Goal: Task Accomplishment & Management: Manage account settings

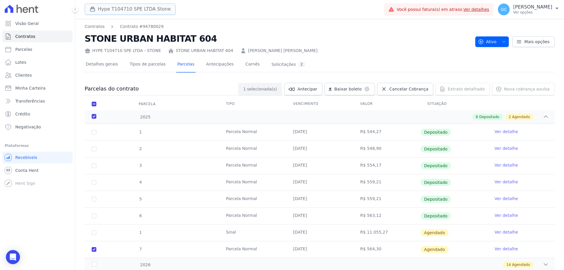
click at [134, 12] on button "Hype T104710 SPE LTDA Stone" at bounding box center [130, 9] width 91 height 11
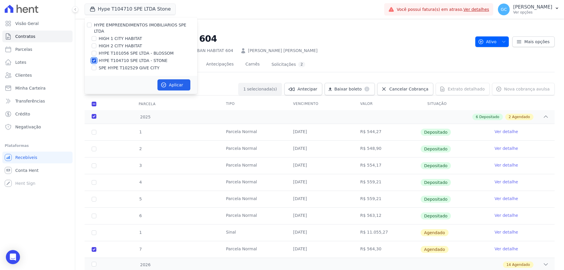
click at [96, 58] on input "HYPE T104710 SPE LTDA - STONE" at bounding box center [94, 60] width 5 height 5
checkbox input "false"
drag, startPoint x: 93, startPoint y: 41, endPoint x: 95, endPoint y: 36, distance: 5.1
click at [93, 43] on input "HIGH 2 CITY HABITAT" at bounding box center [94, 45] width 5 height 5
checkbox input "true"
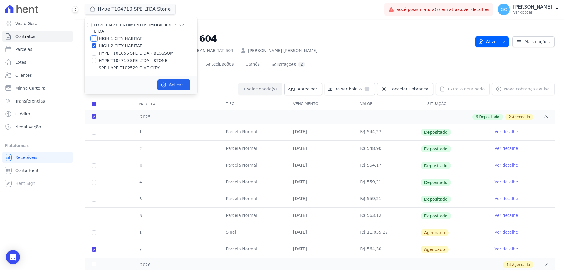
click at [94, 36] on input "HIGH 1 CITY HABITAT" at bounding box center [94, 38] width 5 height 5
checkbox input "true"
click at [177, 81] on button "Aplicar" at bounding box center [174, 84] width 33 height 11
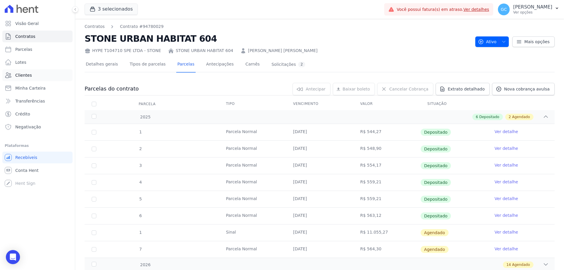
click at [29, 76] on span "Clientes" at bounding box center [23, 75] width 16 height 6
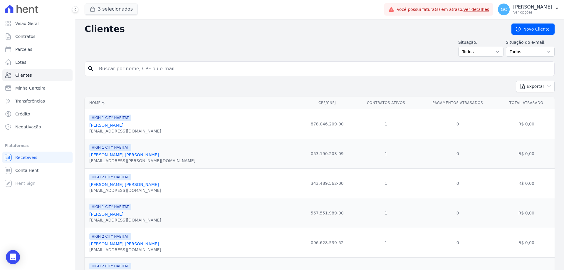
click at [151, 67] on input "search" at bounding box center [324, 69] width 457 height 12
paste input "[PERSON_NAME]"
type input "[PERSON_NAME]"
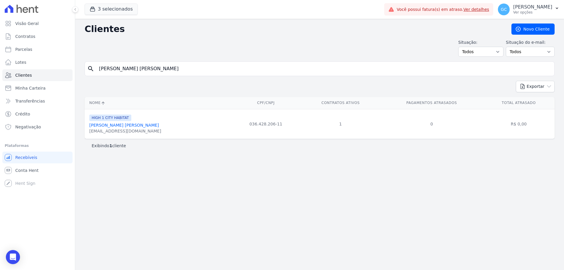
click at [108, 128] on link "Luciano Heitor De Lima" at bounding box center [124, 125] width 70 height 5
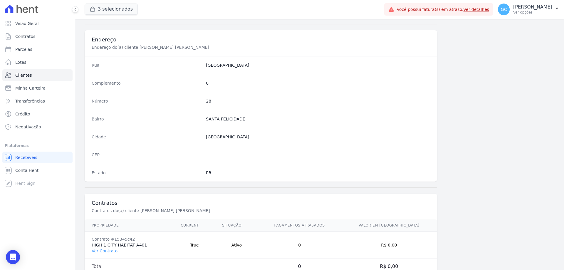
scroll to position [280, 0]
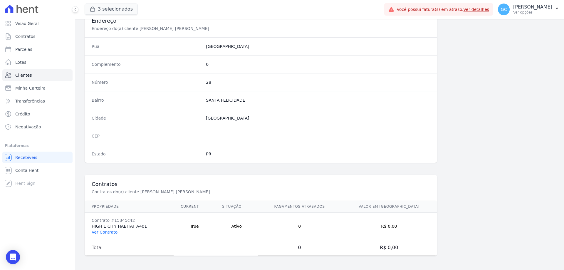
click at [106, 232] on link "Ver Contrato" at bounding box center [105, 232] width 26 height 5
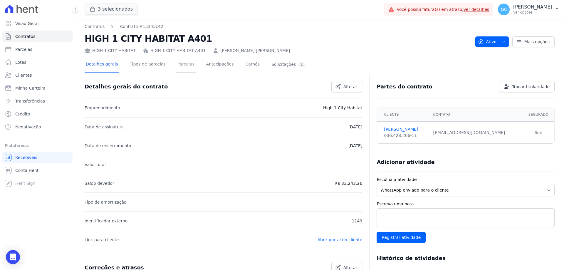
click at [182, 69] on link "Parcelas" at bounding box center [185, 65] width 19 height 16
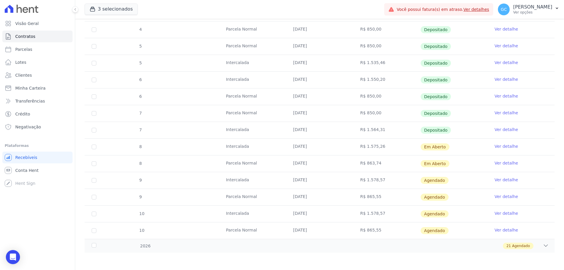
scroll to position [220, 0]
click at [496, 160] on link "Ver detalhe" at bounding box center [507, 163] width 24 height 6
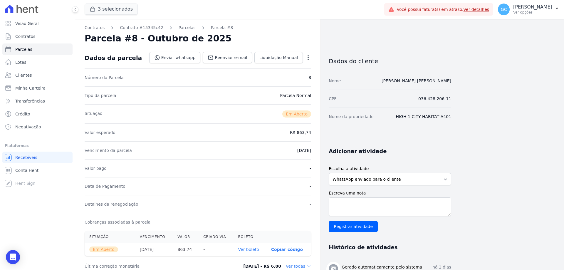
click at [308, 59] on icon "button" at bounding box center [308, 57] width 1 height 5
click at [282, 76] on link "Cancelar Cobrança" at bounding box center [283, 76] width 52 height 11
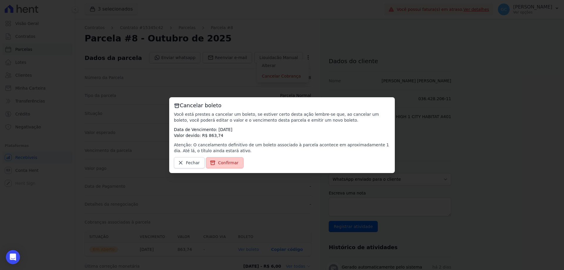
click at [231, 161] on span "Confirmar" at bounding box center [228, 163] width 21 height 6
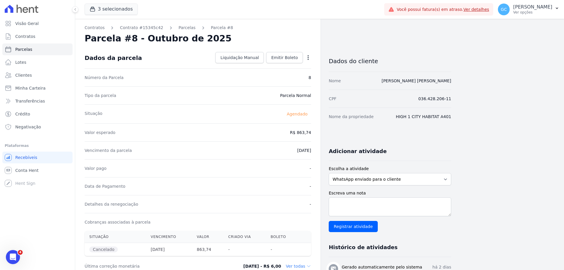
click at [306, 57] on icon "button" at bounding box center [308, 58] width 6 height 6
click at [280, 66] on link "Alterar" at bounding box center [283, 65] width 52 height 11
drag, startPoint x: 290, startPoint y: 133, endPoint x: 308, endPoint y: 133, distance: 17.9
click at [308, 133] on input "863.74" at bounding box center [283, 132] width 56 height 12
type input "850.00"
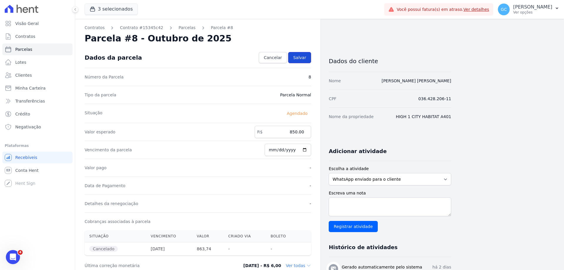
click at [301, 56] on span "Salvar" at bounding box center [299, 58] width 13 height 6
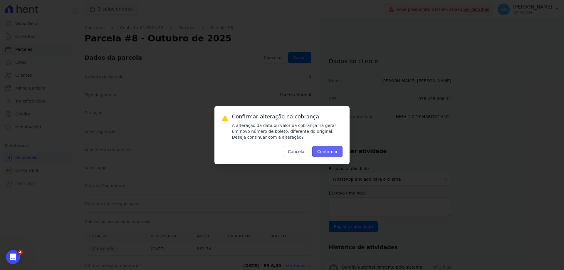
click at [331, 152] on button "Confirmar" at bounding box center [327, 151] width 31 height 11
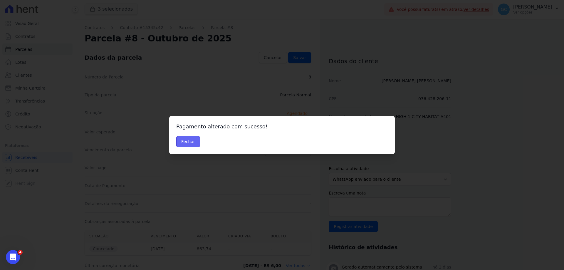
click at [188, 140] on button "Fechar" at bounding box center [188, 141] width 24 height 11
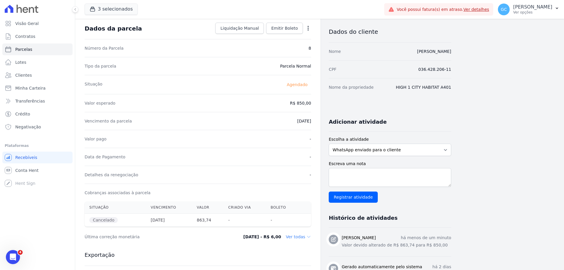
scroll to position [59, 0]
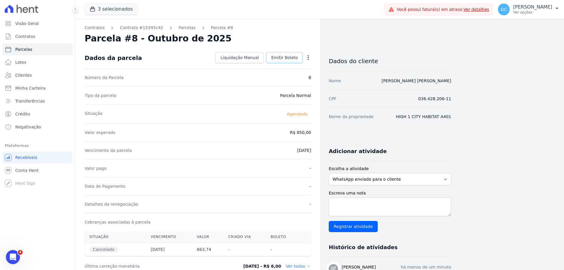
click at [292, 58] on span "Emitir Boleto" at bounding box center [284, 58] width 27 height 6
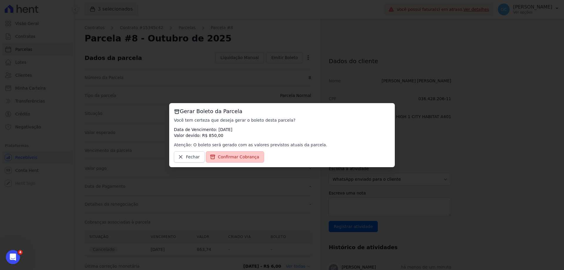
click at [232, 157] on span "Confirmar Cobrança" at bounding box center [238, 157] width 41 height 6
click at [225, 156] on span "Confirmar Cobrança" at bounding box center [238, 157] width 41 height 6
click at [224, 158] on span "Confirmar Cobrança" at bounding box center [238, 157] width 41 height 6
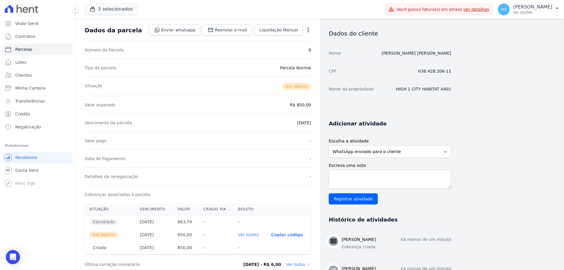
scroll to position [59, 0]
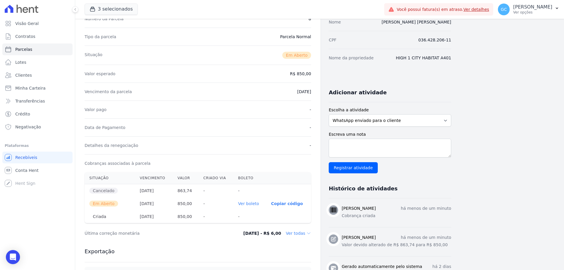
click at [256, 204] on link "Ver boleto" at bounding box center [248, 203] width 21 height 5
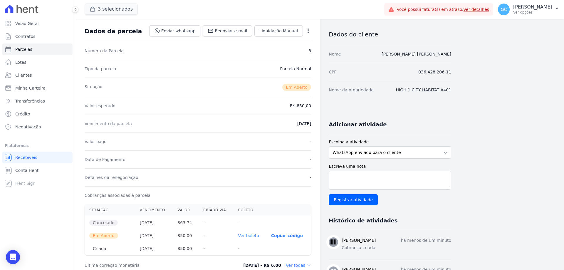
scroll to position [0, 0]
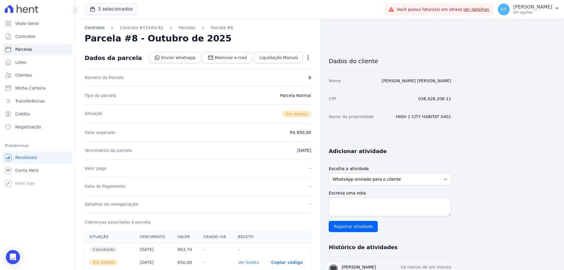
click at [98, 28] on link "Contratos" at bounding box center [95, 28] width 20 height 6
click at [179, 28] on link "Parcelas" at bounding box center [187, 28] width 17 height 6
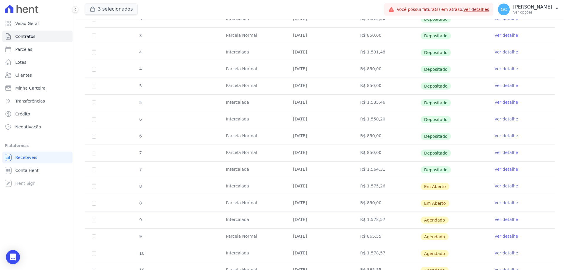
scroll to position [220, 0]
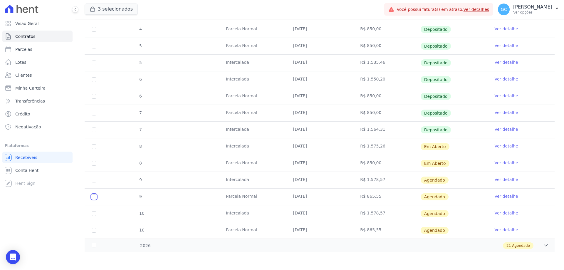
click at [94, 198] on input "checkbox" at bounding box center [94, 197] width 5 height 5
checkbox input "true"
click at [93, 230] on input "checkbox" at bounding box center [94, 230] width 5 height 5
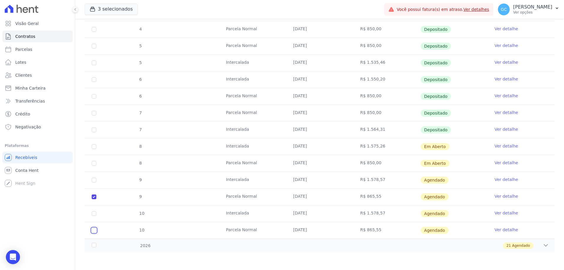
checkbox input "true"
click at [501, 197] on link "Ver detalhe" at bounding box center [507, 196] width 24 height 6
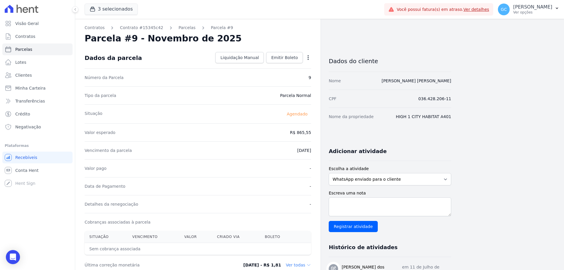
click at [308, 57] on icon "button" at bounding box center [308, 57] width 1 height 5
click at [289, 66] on link "Alterar" at bounding box center [283, 65] width 52 height 11
drag, startPoint x: 289, startPoint y: 132, endPoint x: 323, endPoint y: 132, distance: 33.5
click at [323, 132] on div "Contratos Contrato #15345c42 Parcelas Parcela #9 Parcela #9 - Novembro de 2025 …" at bounding box center [263, 207] width 376 height 377
drag, startPoint x: 290, startPoint y: 132, endPoint x: 309, endPoint y: 132, distance: 18.2
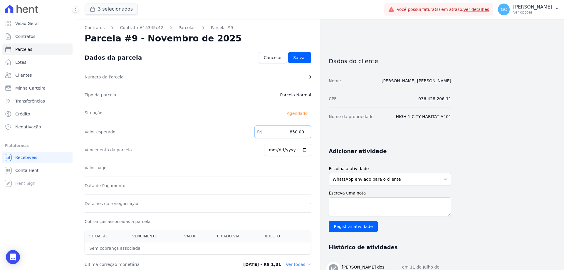
click at [309, 132] on input "850.00" at bounding box center [283, 132] width 56 height 12
type input "850.00"
click at [304, 56] on span "Salvar" at bounding box center [299, 58] width 13 height 6
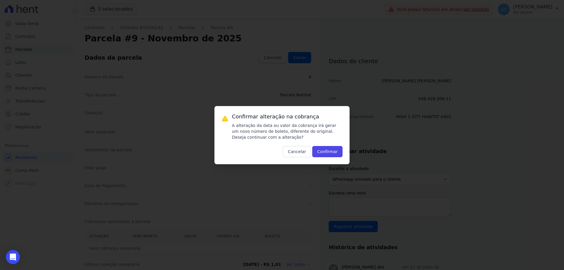
click at [337, 153] on button "Confirmar" at bounding box center [327, 151] width 31 height 11
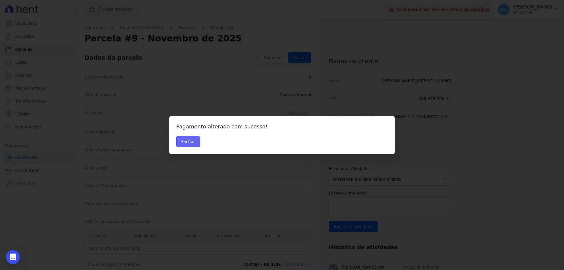
click at [194, 140] on button "Fechar" at bounding box center [188, 141] width 24 height 11
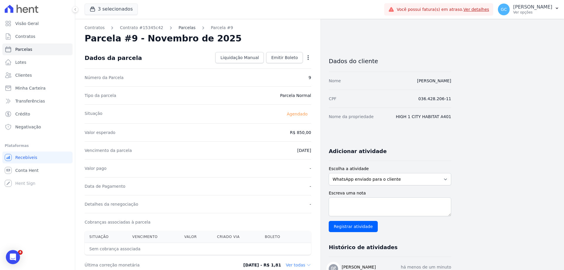
click at [179, 27] on link "Parcelas" at bounding box center [187, 28] width 17 height 6
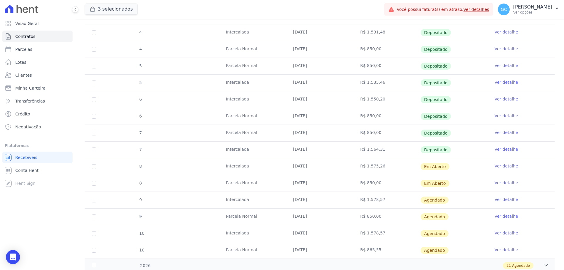
scroll to position [220, 0]
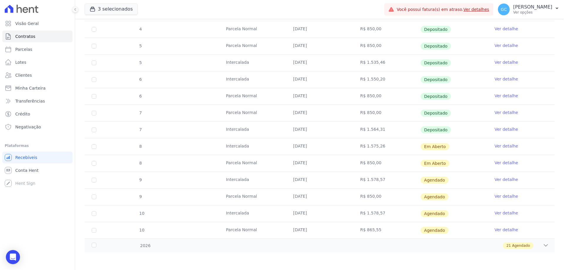
click at [496, 230] on link "Ver detalhe" at bounding box center [507, 230] width 24 height 6
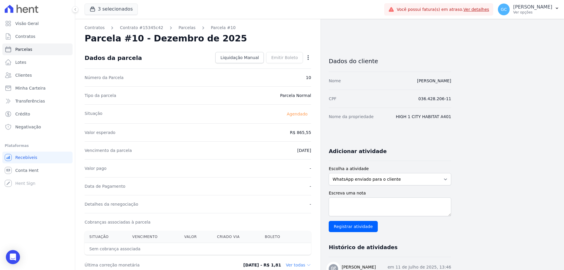
click at [309, 62] on div "Open options Alterar [GEOGRAPHIC_DATA]" at bounding box center [307, 58] width 8 height 10
click at [308, 58] on icon "button" at bounding box center [308, 58] width 6 height 6
click at [279, 68] on link "Alterar" at bounding box center [283, 65] width 52 height 11
drag, startPoint x: 290, startPoint y: 133, endPoint x: 318, endPoint y: 133, distance: 27.9
click at [318, 133] on div "Contratos Contrato #15345c42 Parcelas Parcela #10 Parcela #10 - Dezembro de 202…" at bounding box center [197, 207] width 245 height 377
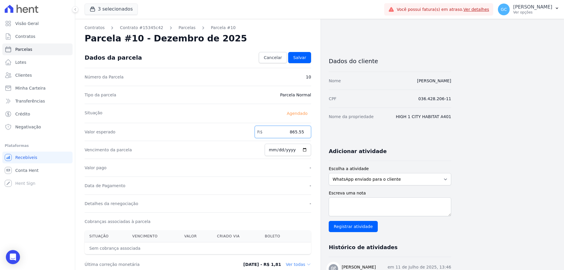
paste input "50.00"
type input "850.00"
click at [299, 55] on span "Salvar" at bounding box center [299, 58] width 13 height 6
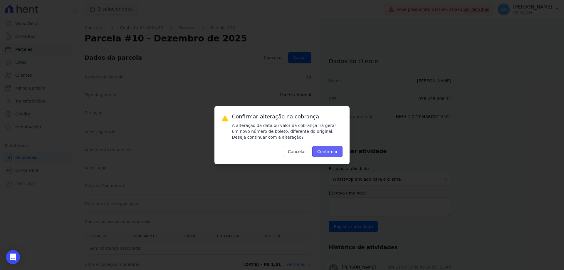
click at [334, 155] on button "Confirmar" at bounding box center [327, 151] width 31 height 11
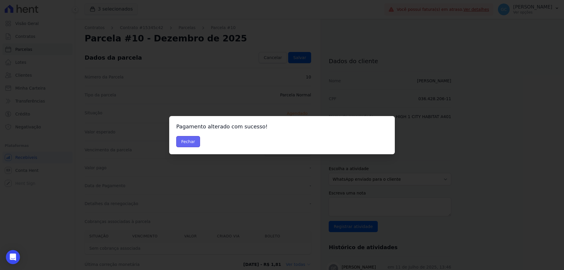
click at [189, 141] on button "Fechar" at bounding box center [188, 141] width 24 height 11
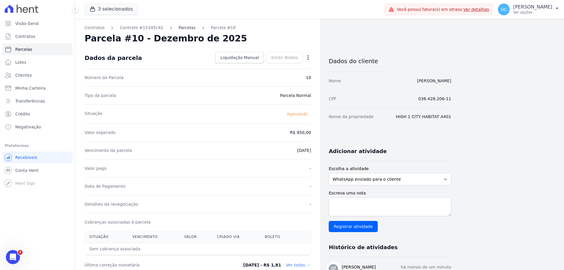
click at [179, 28] on link "Parcelas" at bounding box center [187, 28] width 17 height 6
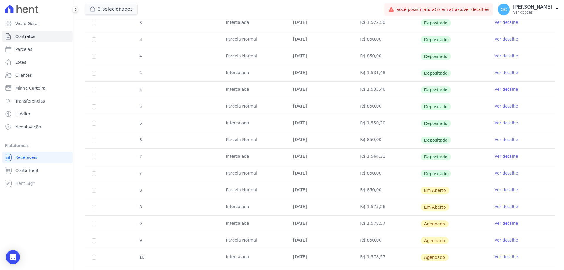
scroll to position [220, 0]
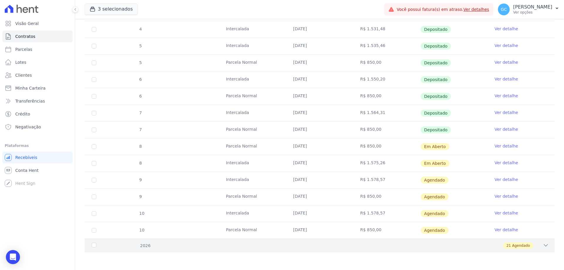
click at [543, 244] on icon at bounding box center [546, 245] width 6 height 6
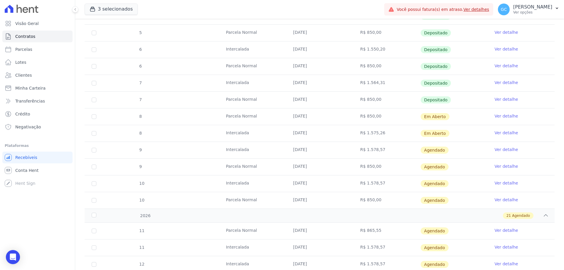
scroll to position [308, 0]
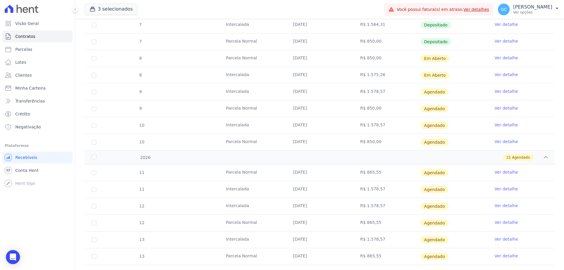
click at [506, 172] on link "Ver detalhe" at bounding box center [507, 172] width 24 height 6
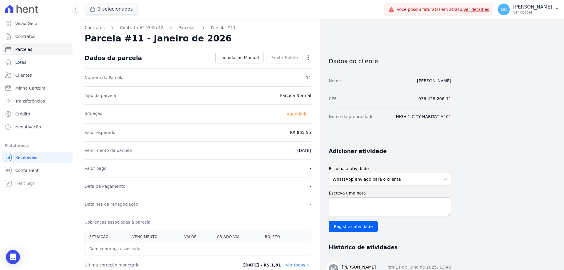
click at [310, 58] on icon "button" at bounding box center [308, 58] width 6 height 6
click at [269, 64] on link "Alterar" at bounding box center [283, 65] width 52 height 11
drag, startPoint x: 291, startPoint y: 132, endPoint x: 318, endPoint y: 134, distance: 26.6
click at [318, 134] on div "Contratos Contrato #15345c42 Parcelas Parcela #11 Parcela #11 - Janeiro de 2026…" at bounding box center [197, 207] width 245 height 377
paste input "50.00"
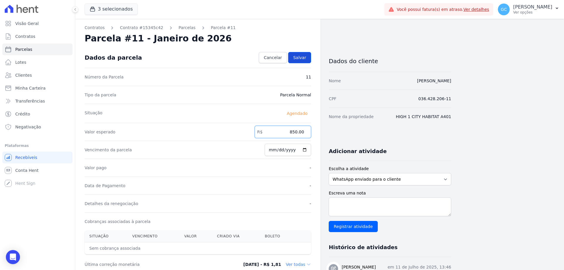
type input "850.00"
click at [303, 56] on span "Salvar" at bounding box center [299, 58] width 13 height 6
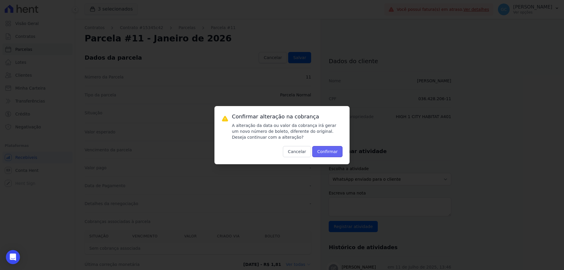
click at [329, 150] on button "Confirmar" at bounding box center [327, 151] width 31 height 11
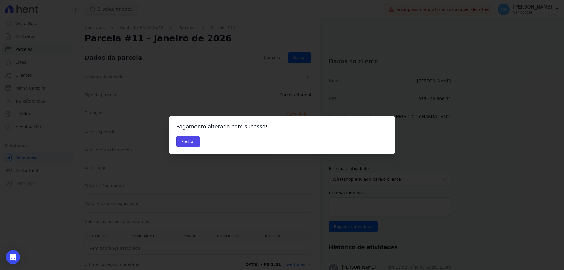
drag, startPoint x: 191, startPoint y: 142, endPoint x: 157, endPoint y: 88, distance: 64.4
click at [191, 141] on button "Fechar" at bounding box center [188, 141] width 24 height 11
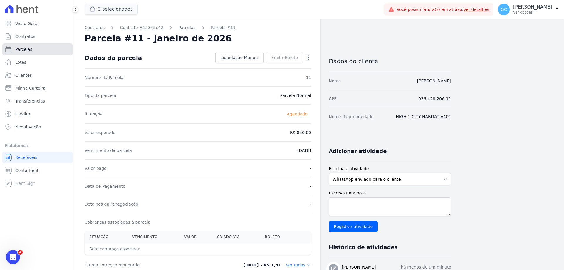
click at [33, 52] on link "Parcelas" at bounding box center [37, 49] width 70 height 12
select select
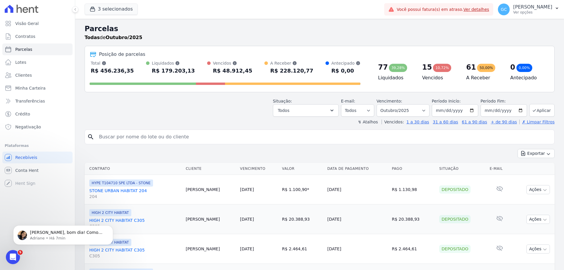
click at [118, 3] on div "3 selecionados HYPE EMPREENDIMENTOS IMOBILIARIOS SPE LTDA HIGH 1 CITY HABITAT H…" at bounding box center [233, 9] width 297 height 19
click at [115, 7] on button "3 selecionados" at bounding box center [111, 9] width 53 height 11
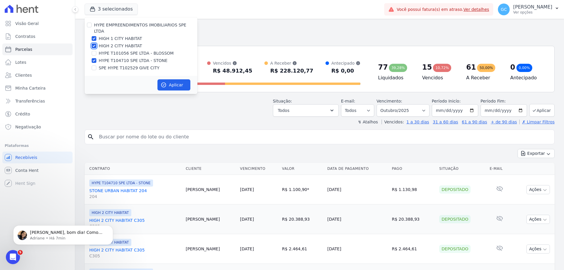
click at [94, 43] on input "HIGH 2 CITY HABITAT" at bounding box center [94, 45] width 5 height 5
checkbox input "false"
click at [94, 36] on input "HIGH 1 CITY HABITAT" at bounding box center [94, 38] width 5 height 5
checkbox input "false"
click at [175, 79] on button "Aplicar" at bounding box center [174, 84] width 33 height 11
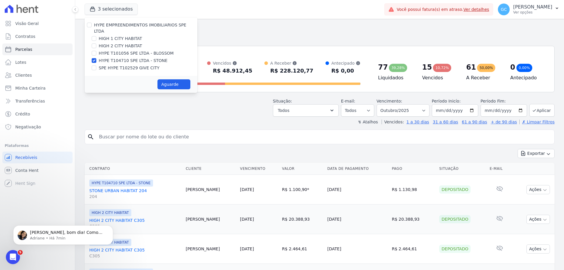
select select
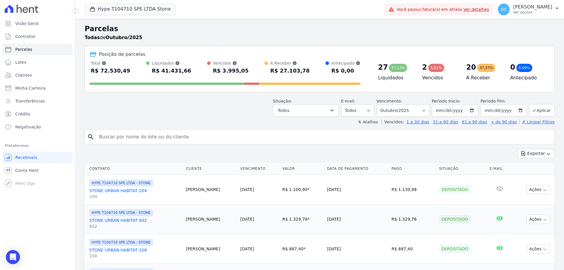
click at [173, 134] on input "search" at bounding box center [324, 137] width 457 height 12
paste input "[PERSON_NAME]"
type input "[PERSON_NAME]"
select select
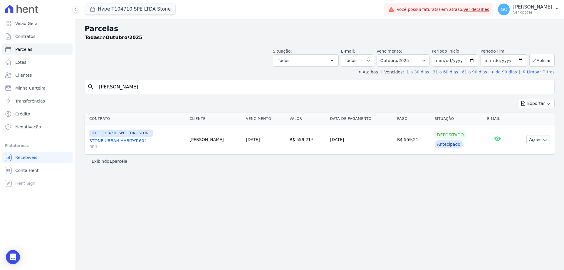
click at [126, 141] on link "STONE URBAN HABITAT 604 604" at bounding box center [137, 144] width 96 height 12
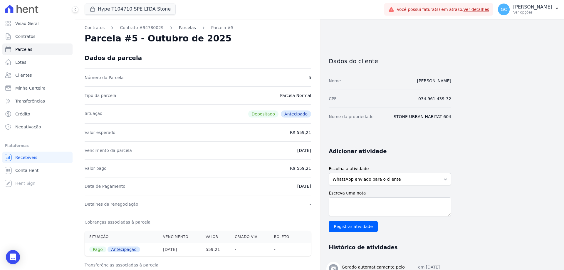
click at [179, 28] on link "Parcelas" at bounding box center [187, 28] width 17 height 6
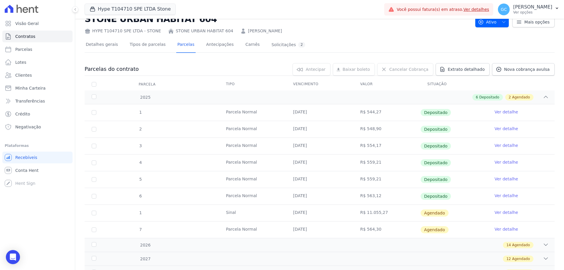
scroll to position [47, 0]
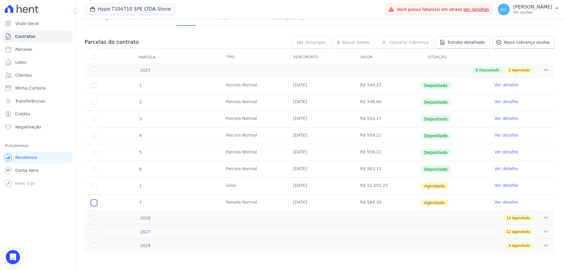
click at [92, 203] on input "checkbox" at bounding box center [94, 202] width 5 height 5
checkbox input "true"
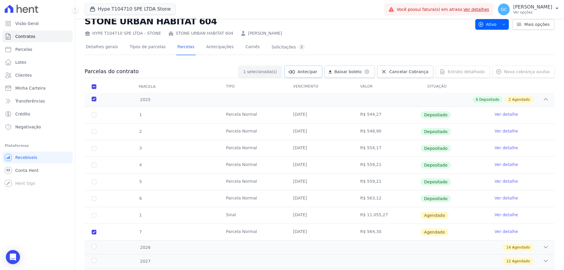
click at [317, 75] on link "Antecipar" at bounding box center [303, 72] width 38 height 12
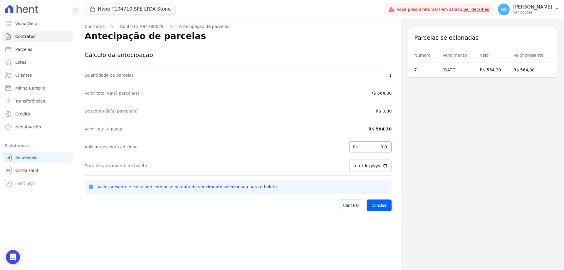
drag, startPoint x: 383, startPoint y: 148, endPoint x: 392, endPoint y: 148, distance: 9.1
click at [392, 148] on div "Contratos Contrato #94780029 Antecipação de parcelas Antecipação de parcelas Cá…" at bounding box center [238, 154] width 326 height 270
paste input "11.02"
type input "11.02"
click at [377, 203] on button "Concluir" at bounding box center [379, 206] width 25 height 12
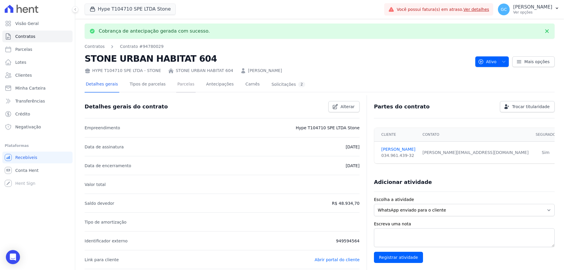
click at [177, 85] on link "Parcelas" at bounding box center [185, 85] width 19 height 16
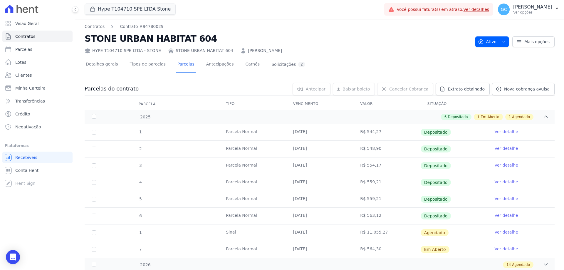
scroll to position [47, 0]
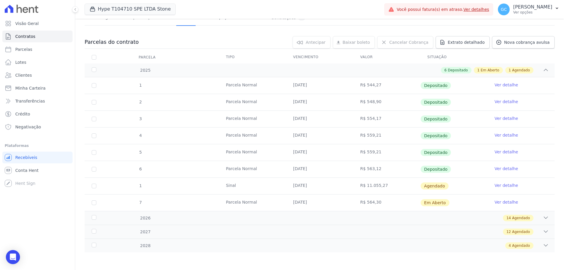
click at [498, 201] on link "Ver detalhe" at bounding box center [507, 202] width 24 height 6
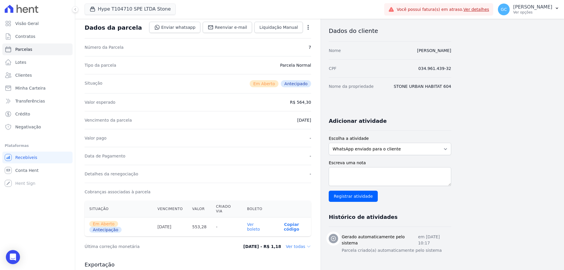
scroll to position [88, 0]
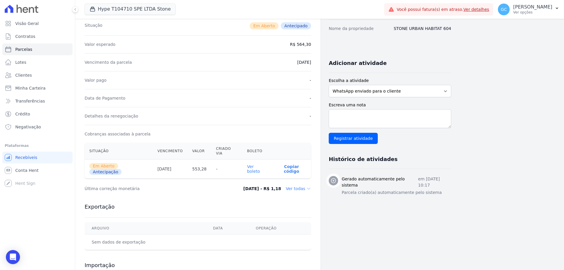
click at [260, 164] on link "Ver boleto" at bounding box center [253, 168] width 13 height 9
